Goal: Task Accomplishment & Management: Use online tool/utility

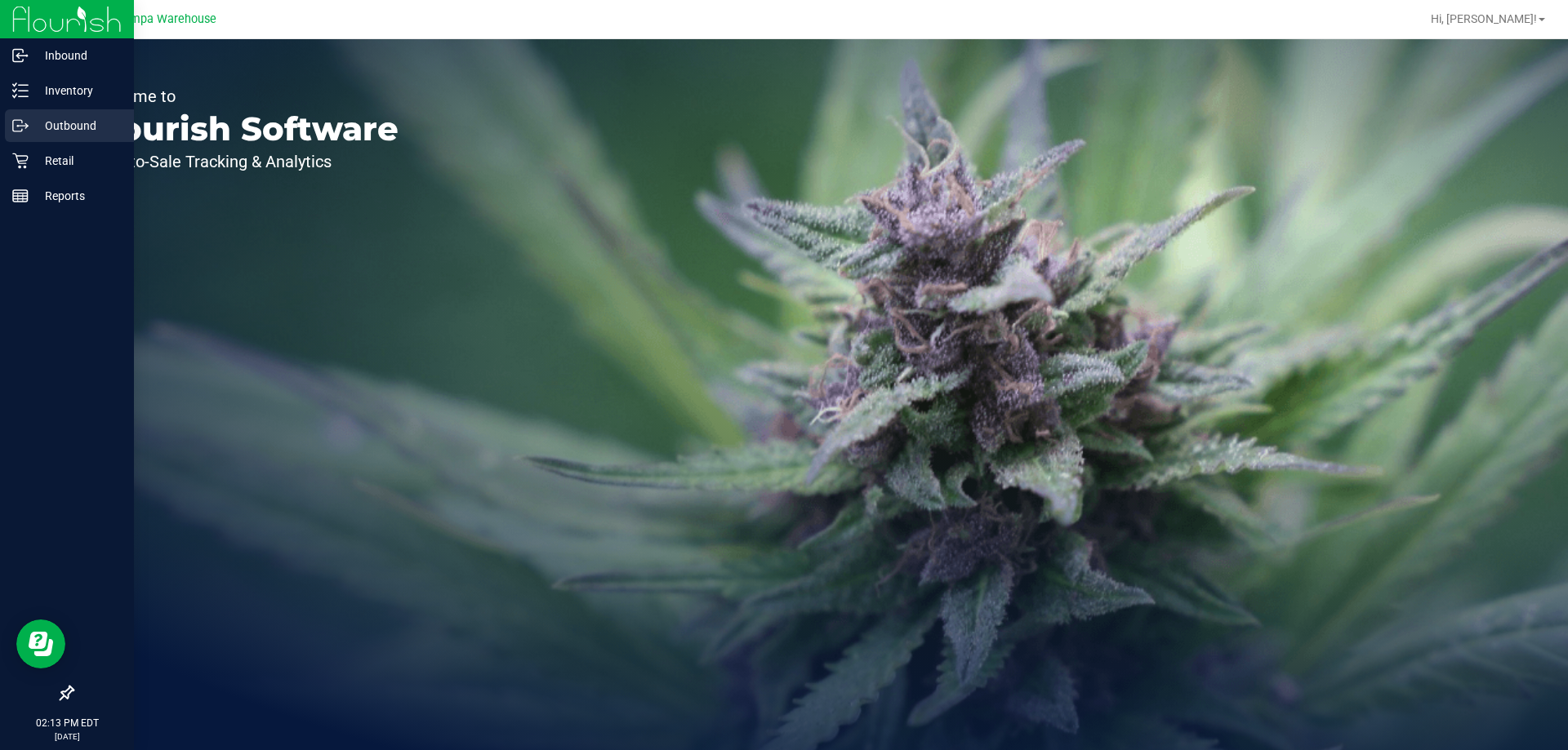
click at [29, 122] on p "Outbound" at bounding box center [78, 126] width 98 height 20
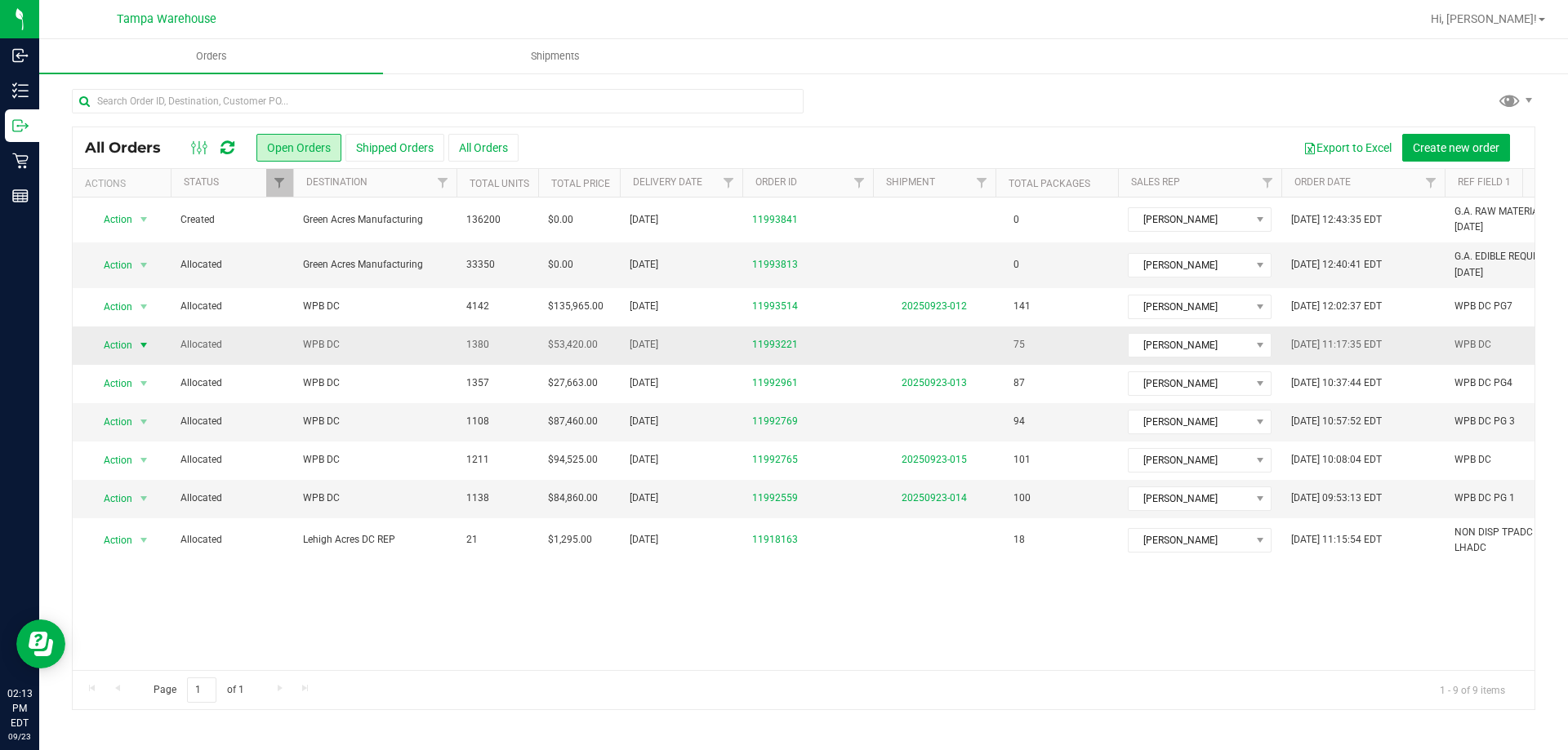
click at [107, 342] on span "Action" at bounding box center [111, 345] width 44 height 23
click at [148, 583] on li "Print packing list" at bounding box center [151, 587] width 123 height 25
click at [140, 341] on span "select" at bounding box center [144, 345] width 13 height 13
click at [366, 337] on span "WPB DC" at bounding box center [375, 345] width 144 height 16
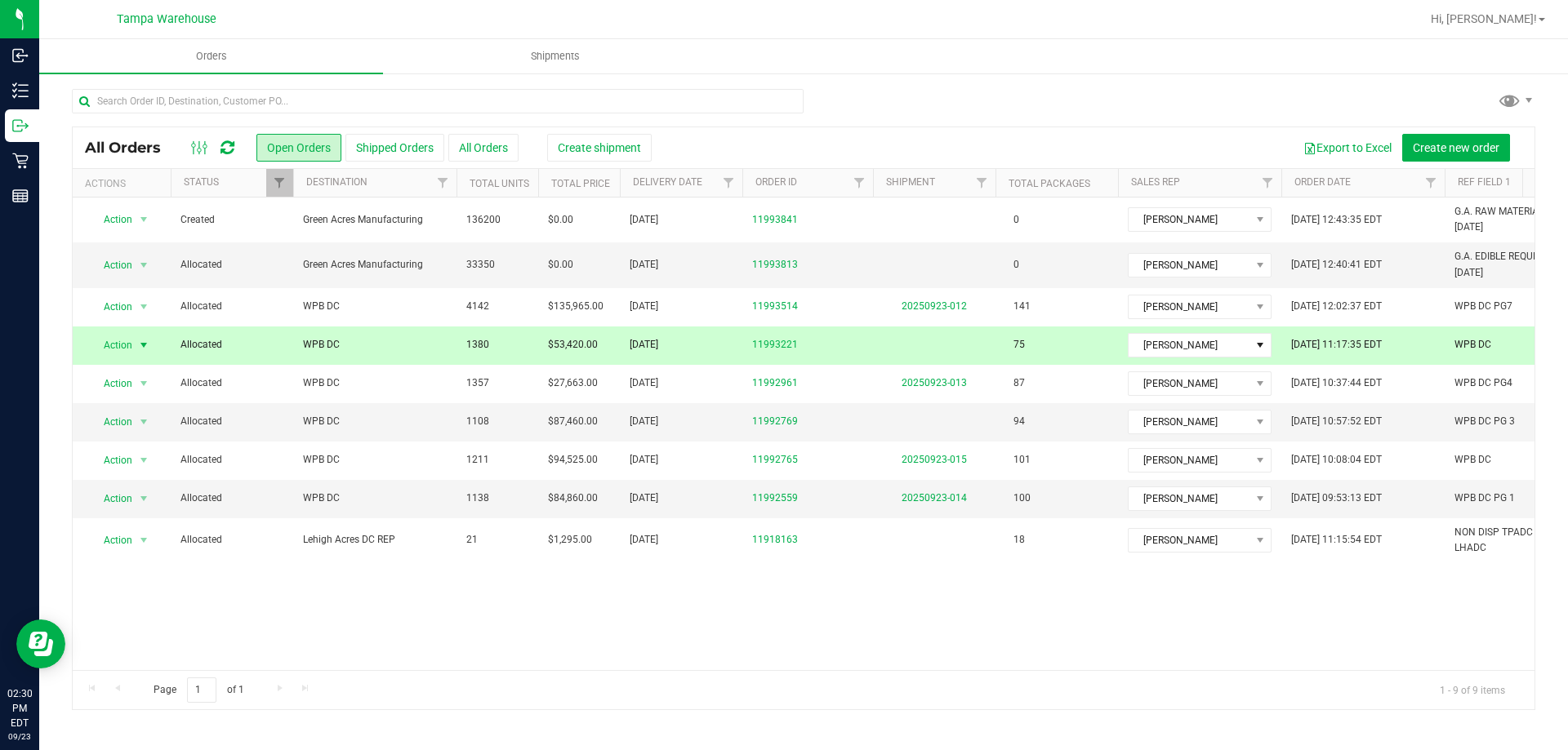
click at [374, 349] on span "WPB DC" at bounding box center [375, 345] width 144 height 16
